Goal: Information Seeking & Learning: Learn about a topic

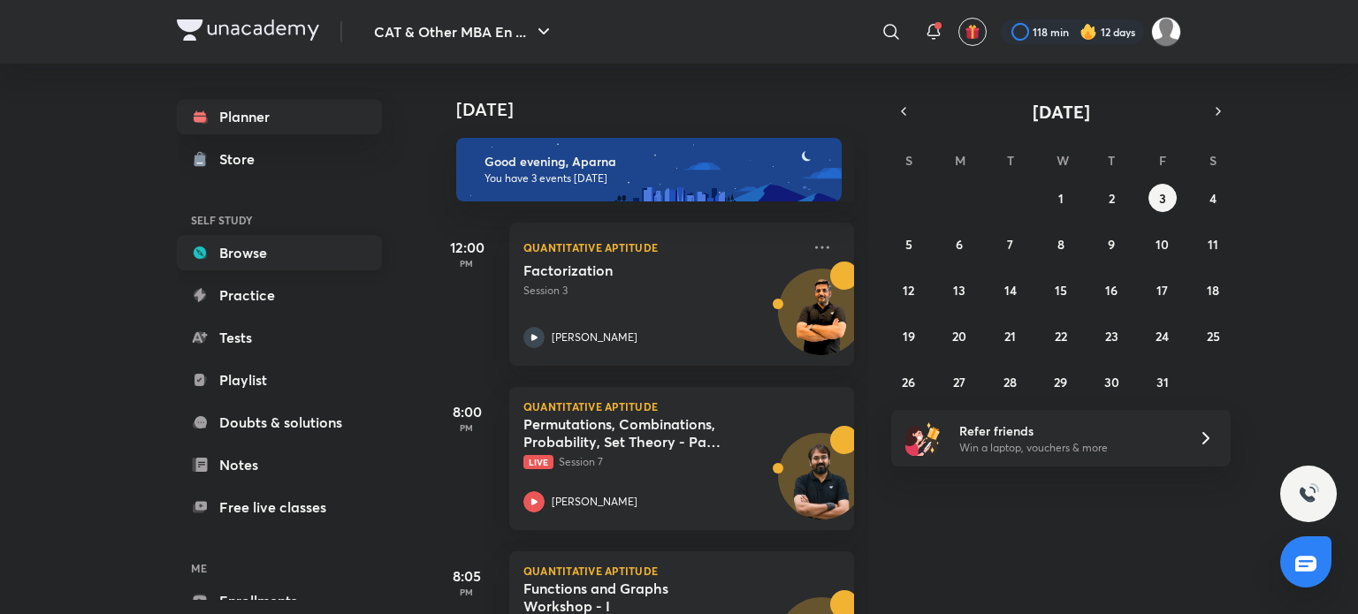
click at [266, 250] on link "Browse" at bounding box center [279, 252] width 205 height 35
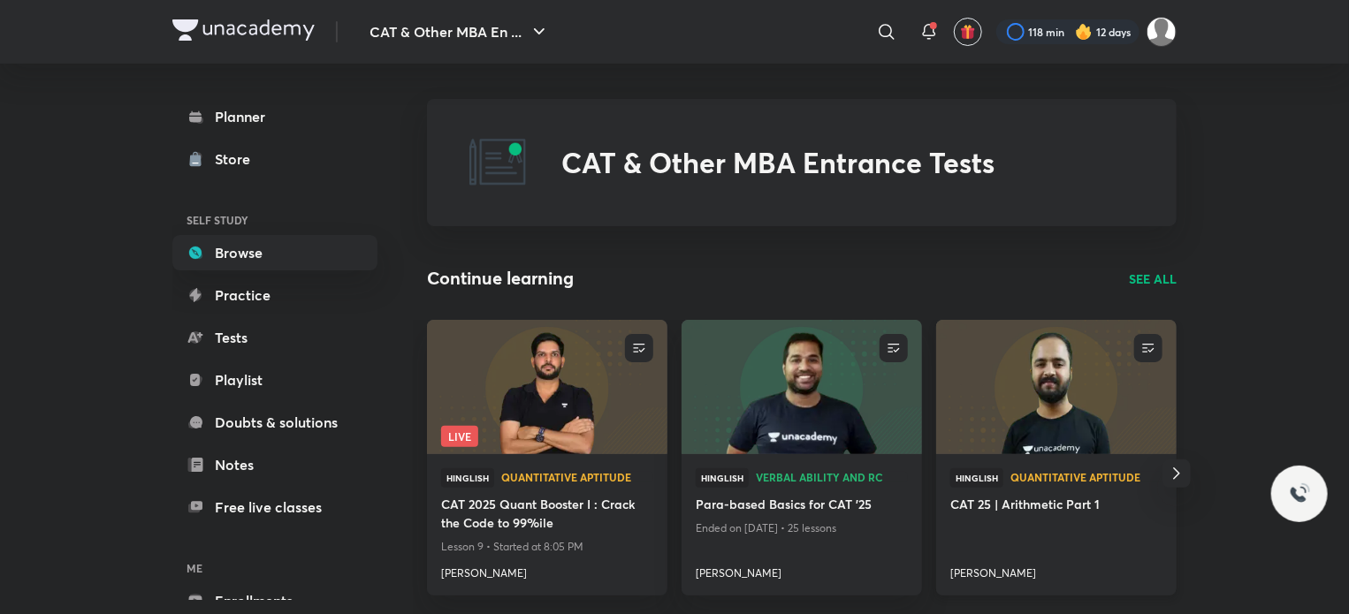
click at [1084, 381] on img at bounding box center [1056, 386] width 245 height 137
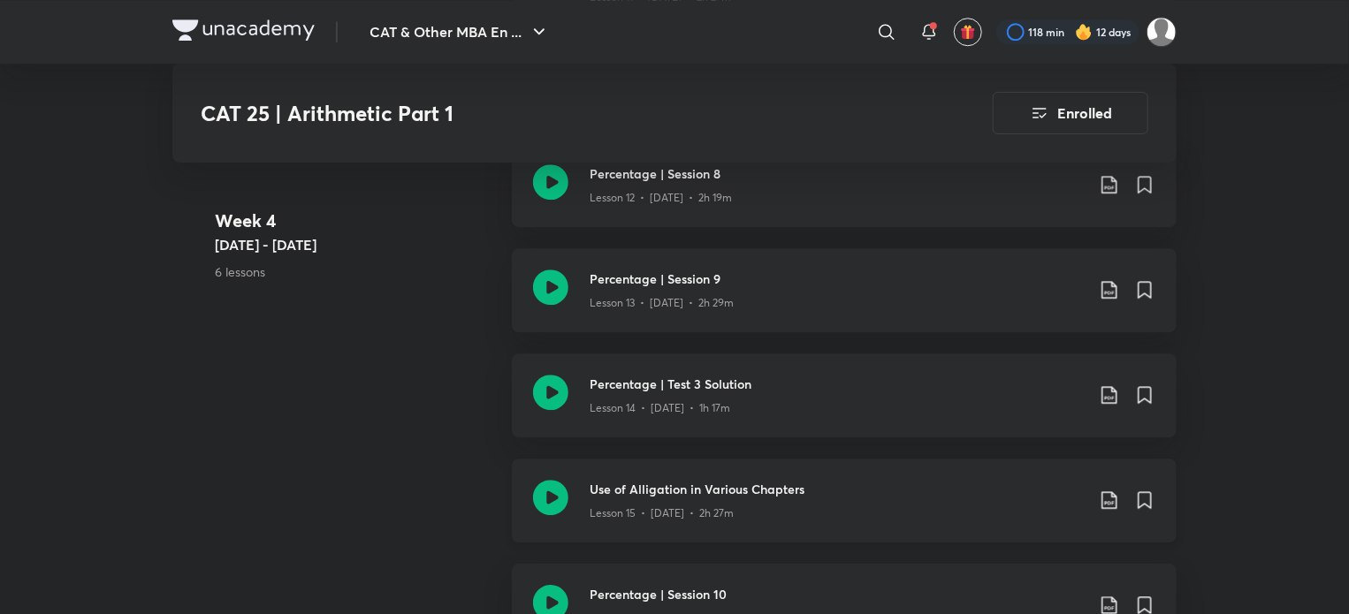
scroll to position [2460, 0]
click at [562, 271] on icon at bounding box center [550, 288] width 35 height 35
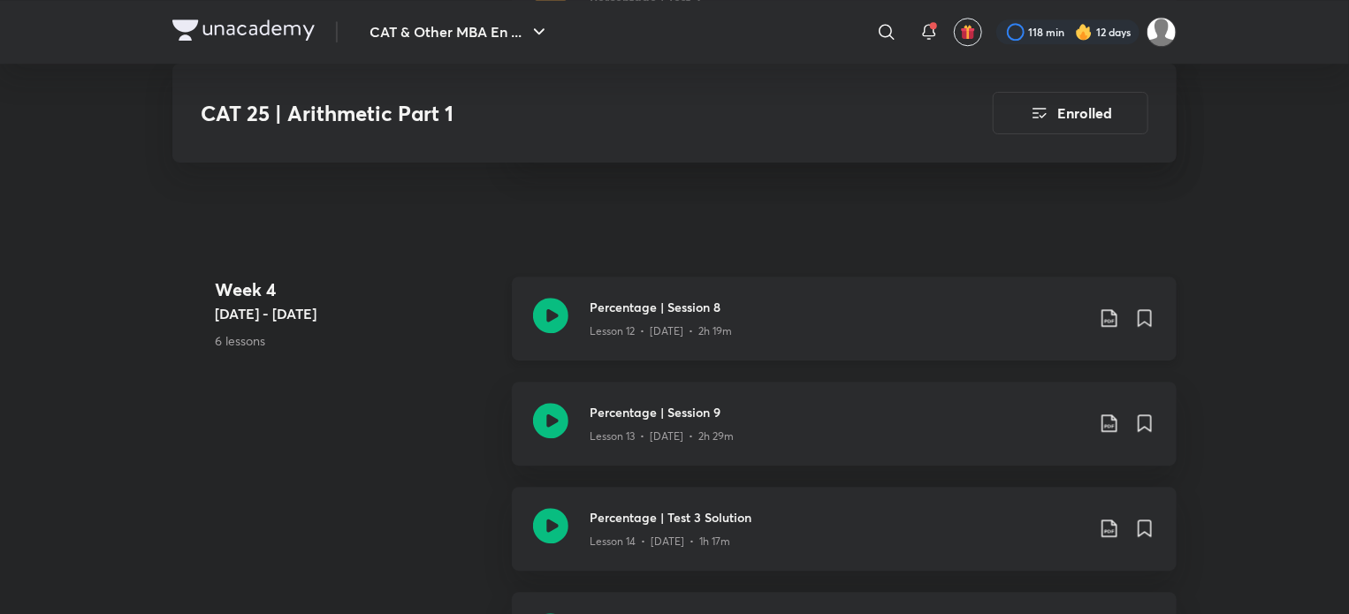
click at [554, 316] on icon at bounding box center [550, 315] width 35 height 35
